Goal: Information Seeking & Learning: Learn about a topic

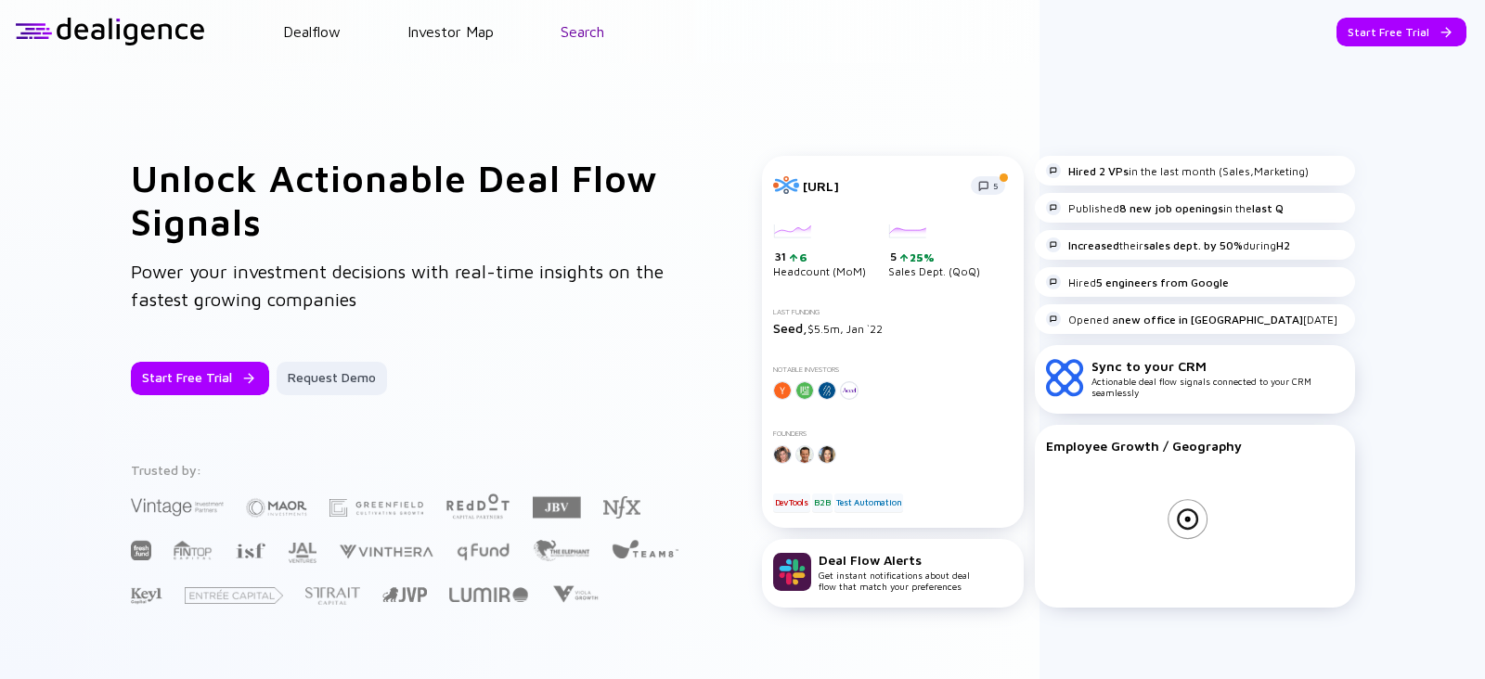
click at [567, 37] on link "Search" at bounding box center [583, 31] width 44 height 17
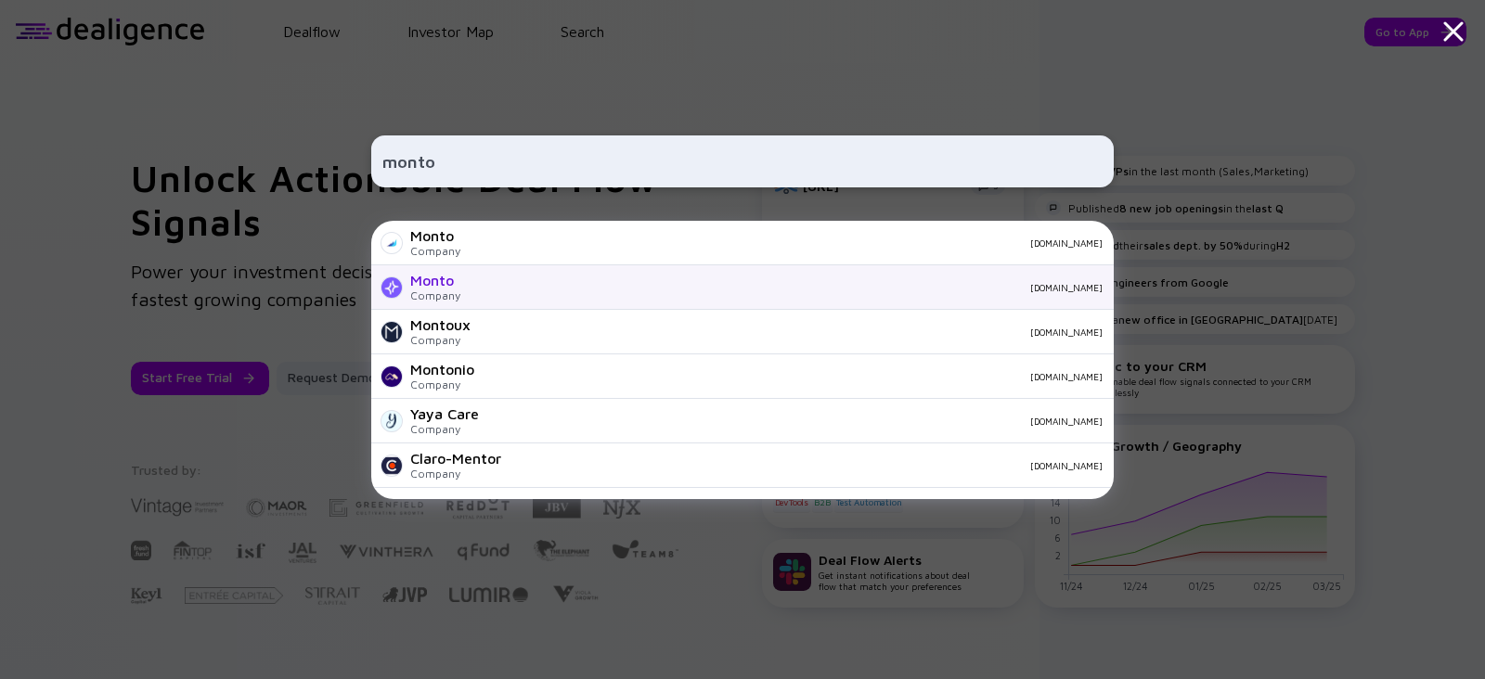
type input "monto"
click at [433, 284] on div "Monto" at bounding box center [435, 280] width 50 height 17
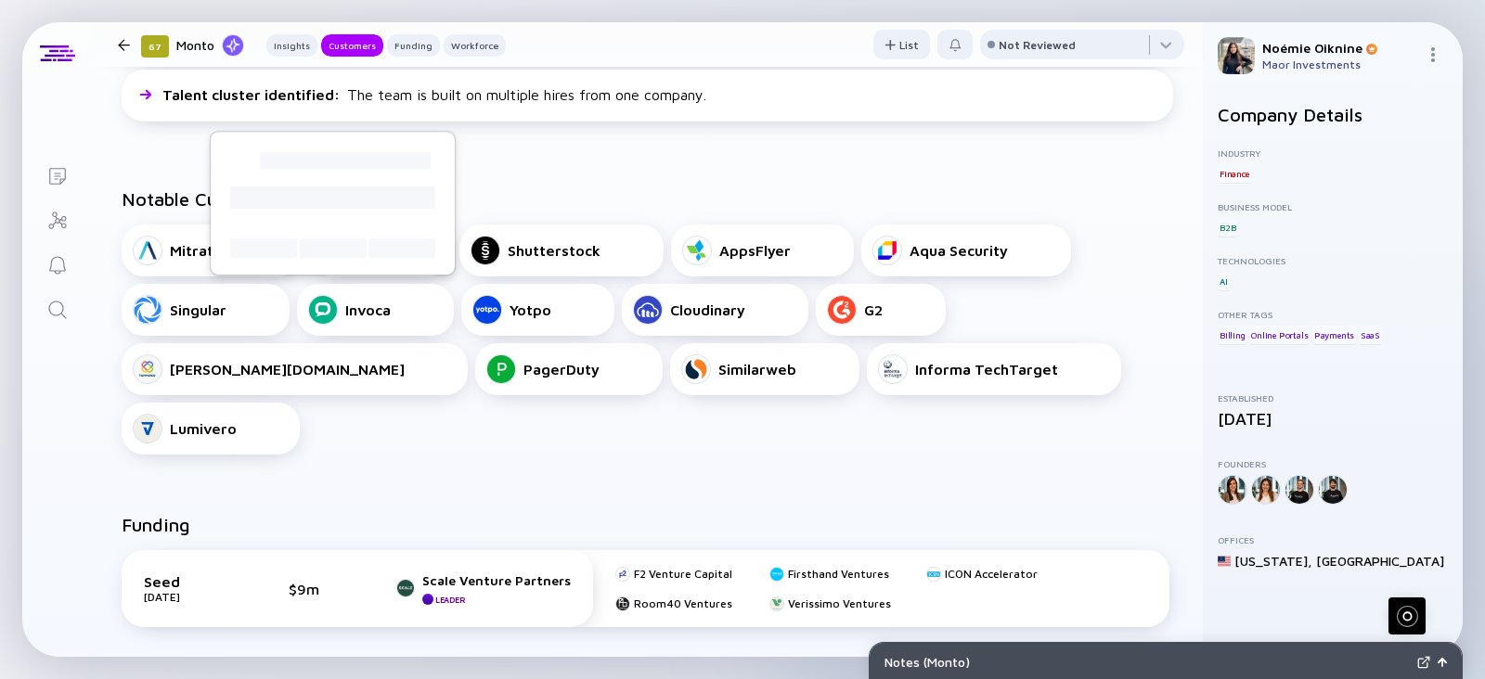
scroll to position [896, 0]
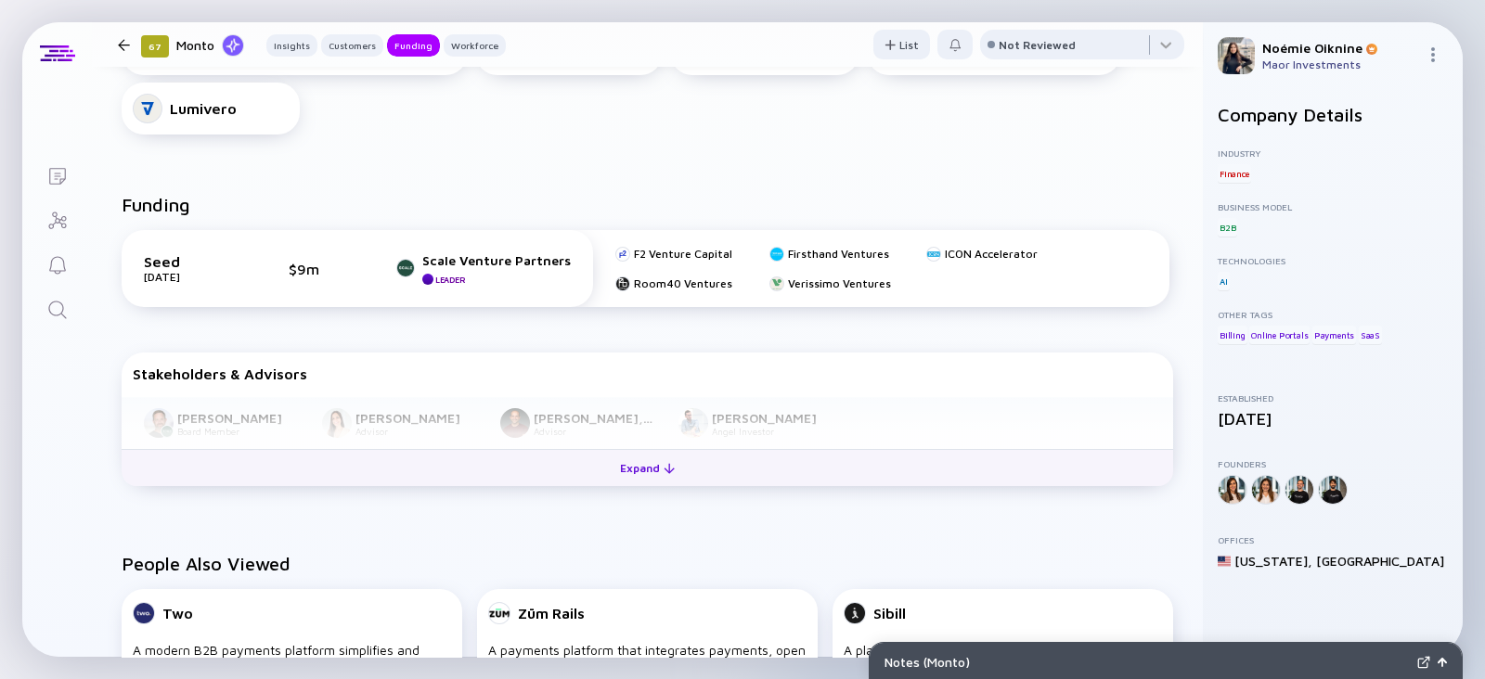
click at [666, 454] on div "Expand" at bounding box center [647, 468] width 77 height 29
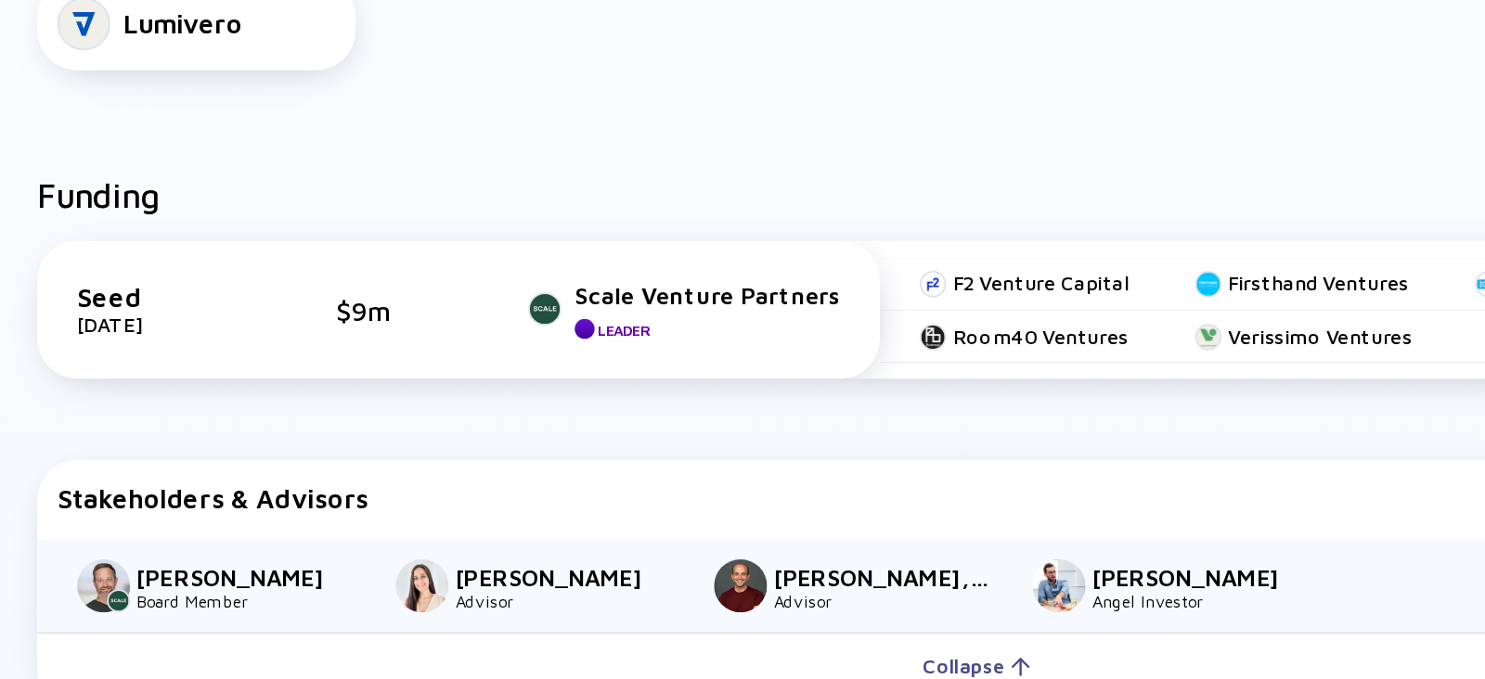
scroll to position [823, 0]
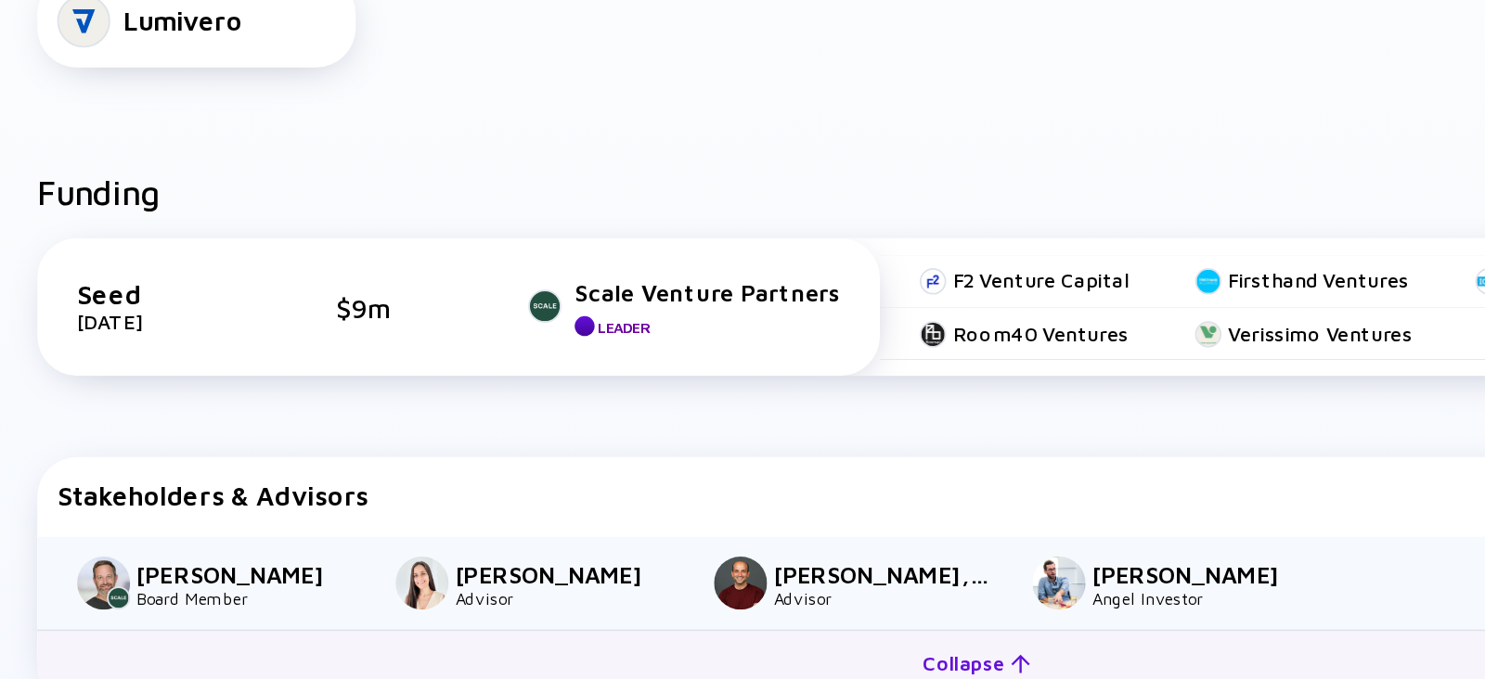
click at [671, 526] on div "Collapse" at bounding box center [647, 540] width 83 height 29
